Goal: Information Seeking & Learning: Check status

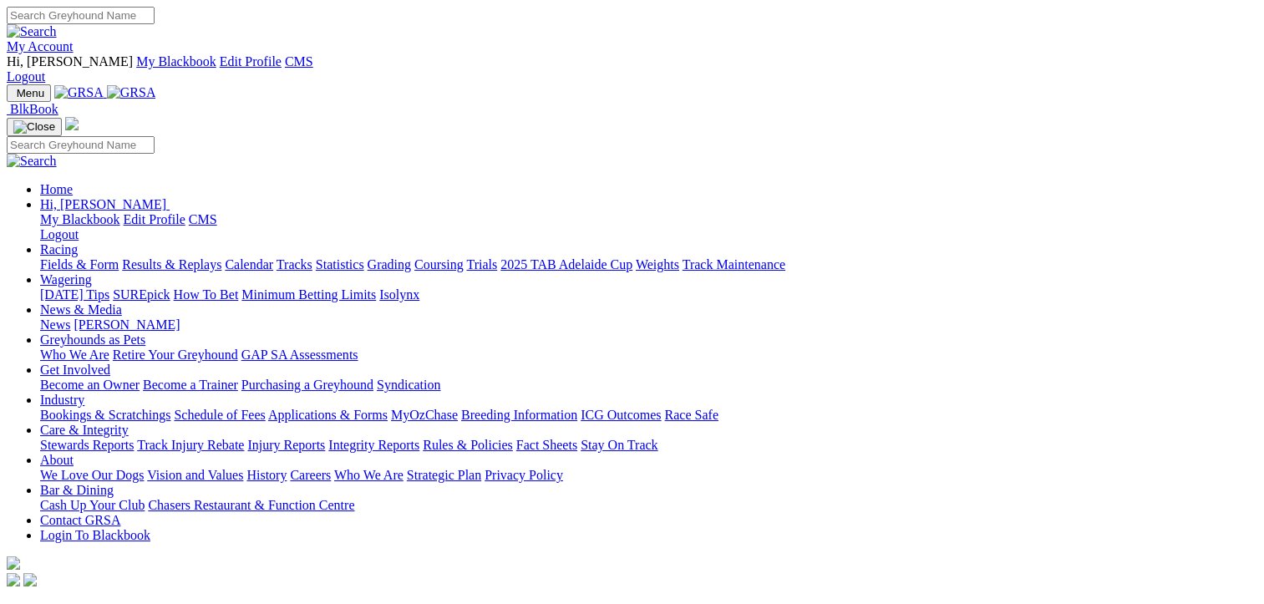
click at [202, 257] on link "Results & Replays" at bounding box center [171, 264] width 99 height 14
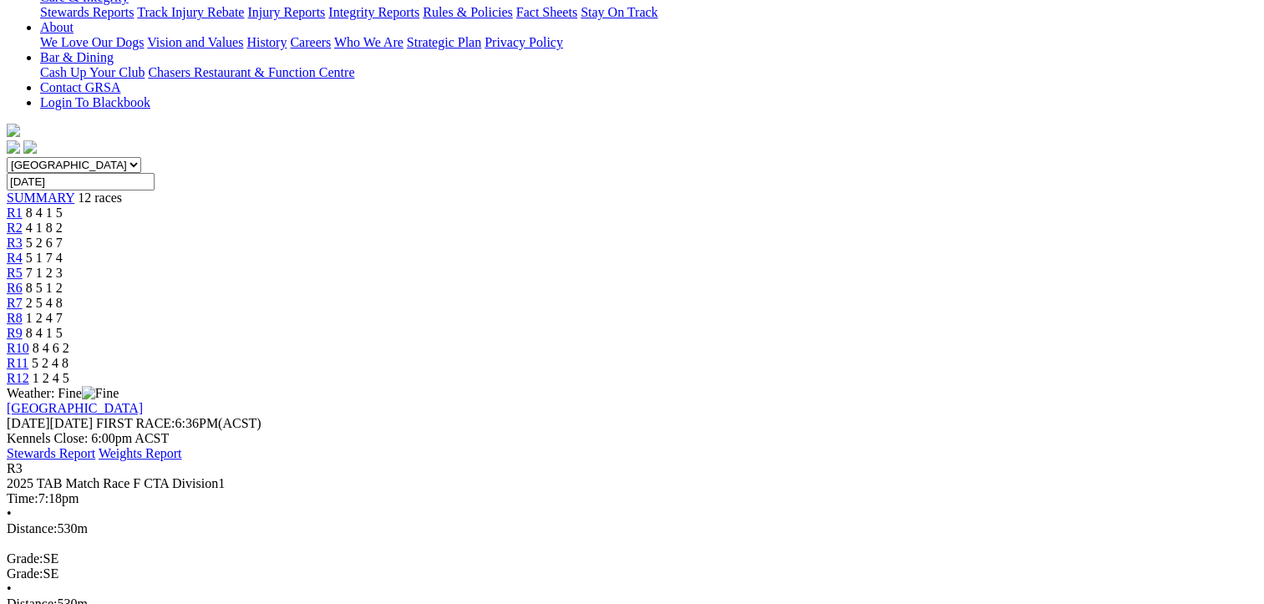
scroll to position [501, 0]
